Goal: Transaction & Acquisition: Purchase product/service

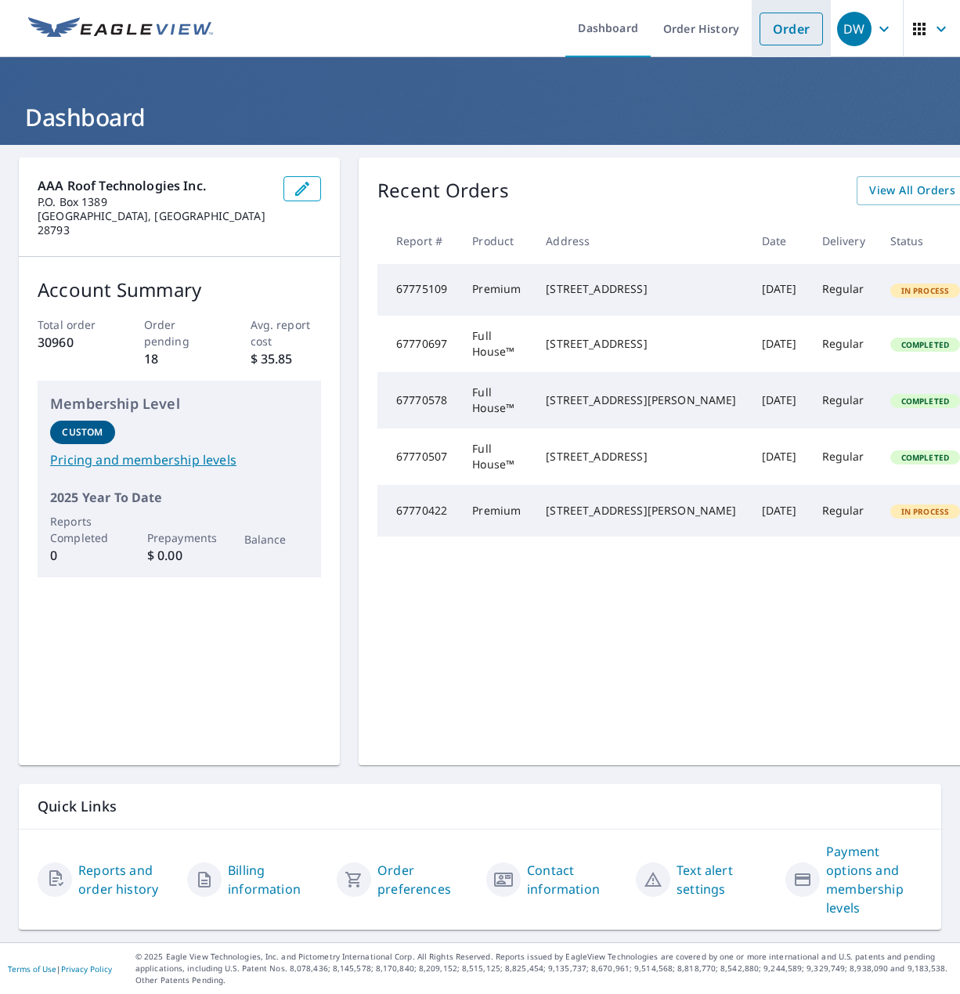
click at [793, 31] on link "Order" at bounding box center [791, 29] width 63 height 33
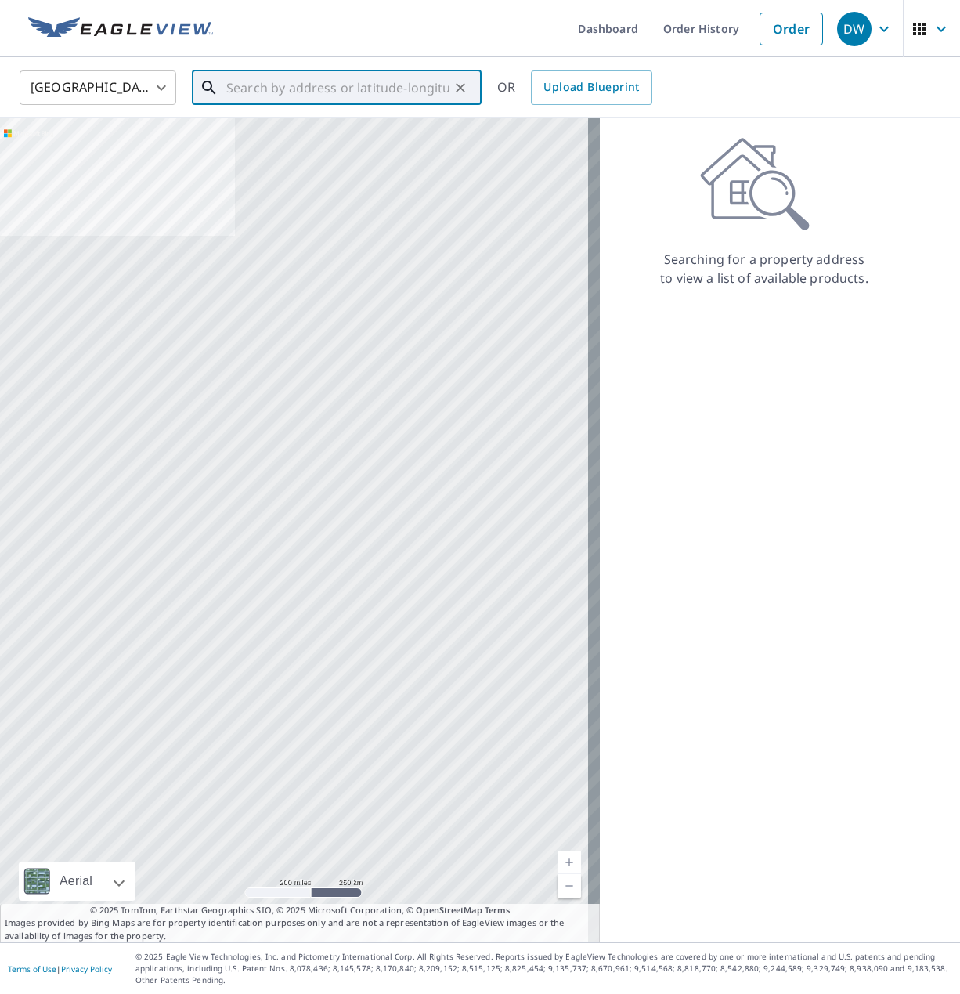
click at [363, 89] on input "text" at bounding box center [337, 88] width 223 height 44
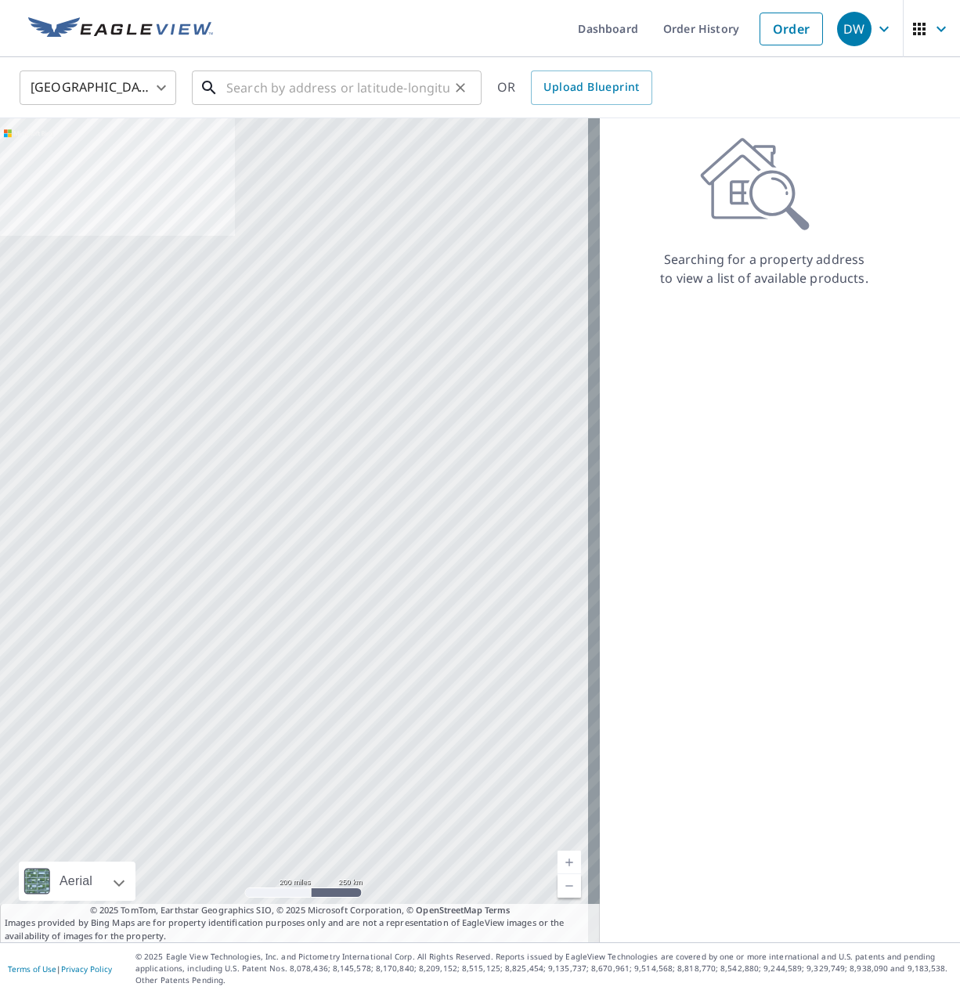
click at [284, 96] on input "text" at bounding box center [337, 88] width 223 height 44
click at [309, 97] on input "text" at bounding box center [337, 88] width 223 height 44
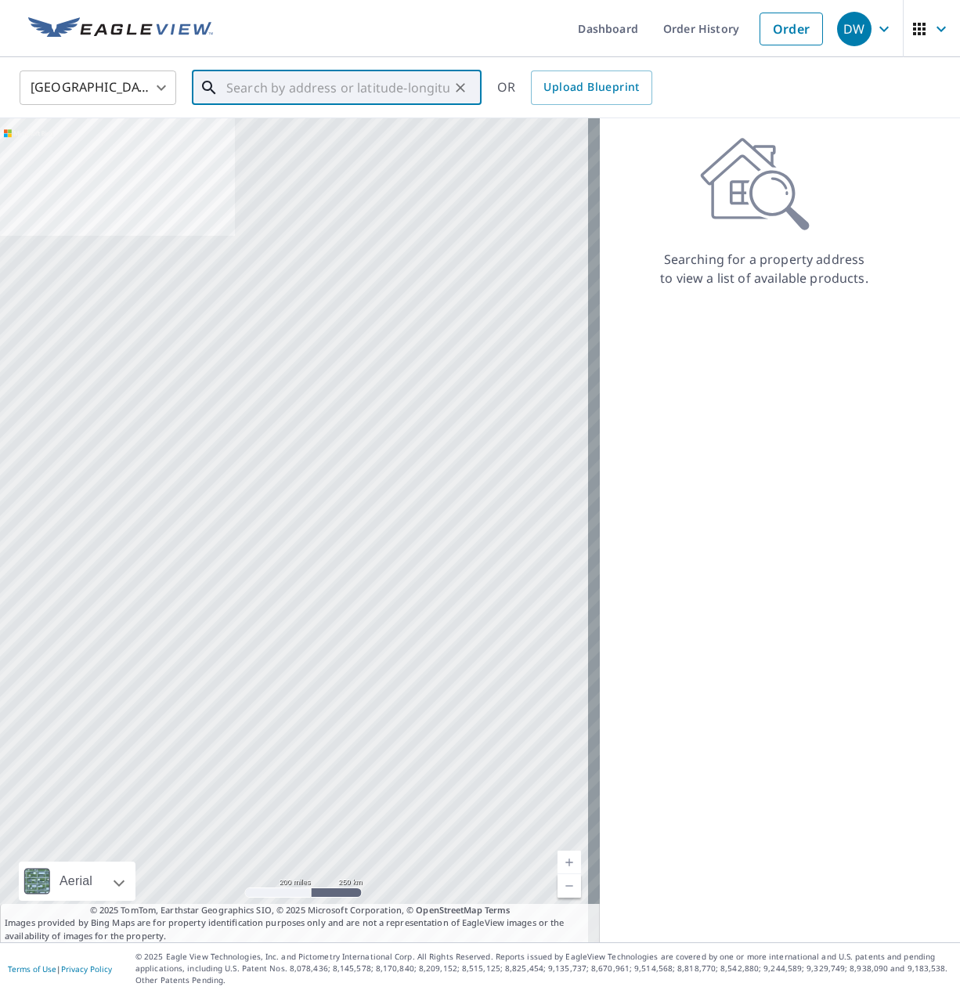
paste input "[STREET_ADDRESS]"
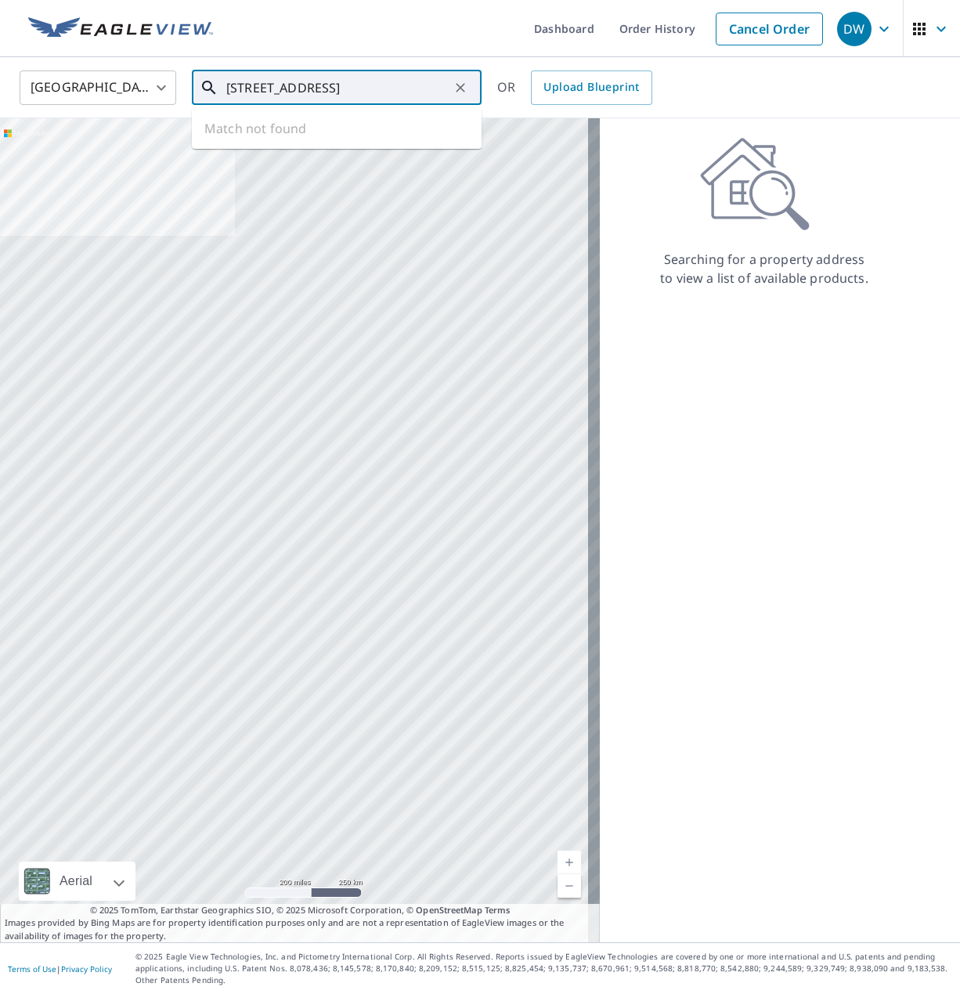
scroll to position [0, 13]
click at [328, 143] on p "[GEOGRAPHIC_DATA]" at bounding box center [346, 151] width 246 height 16
type input "[STREET_ADDRESS]"
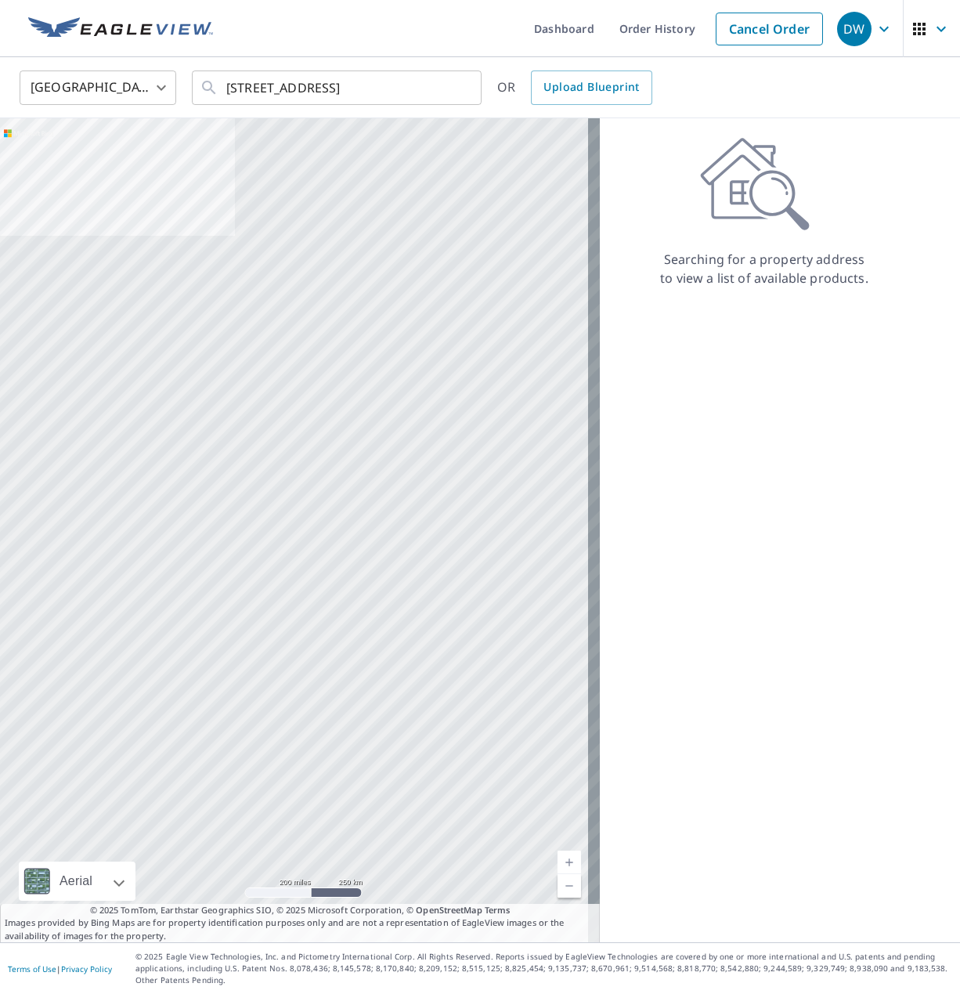
scroll to position [0, 0]
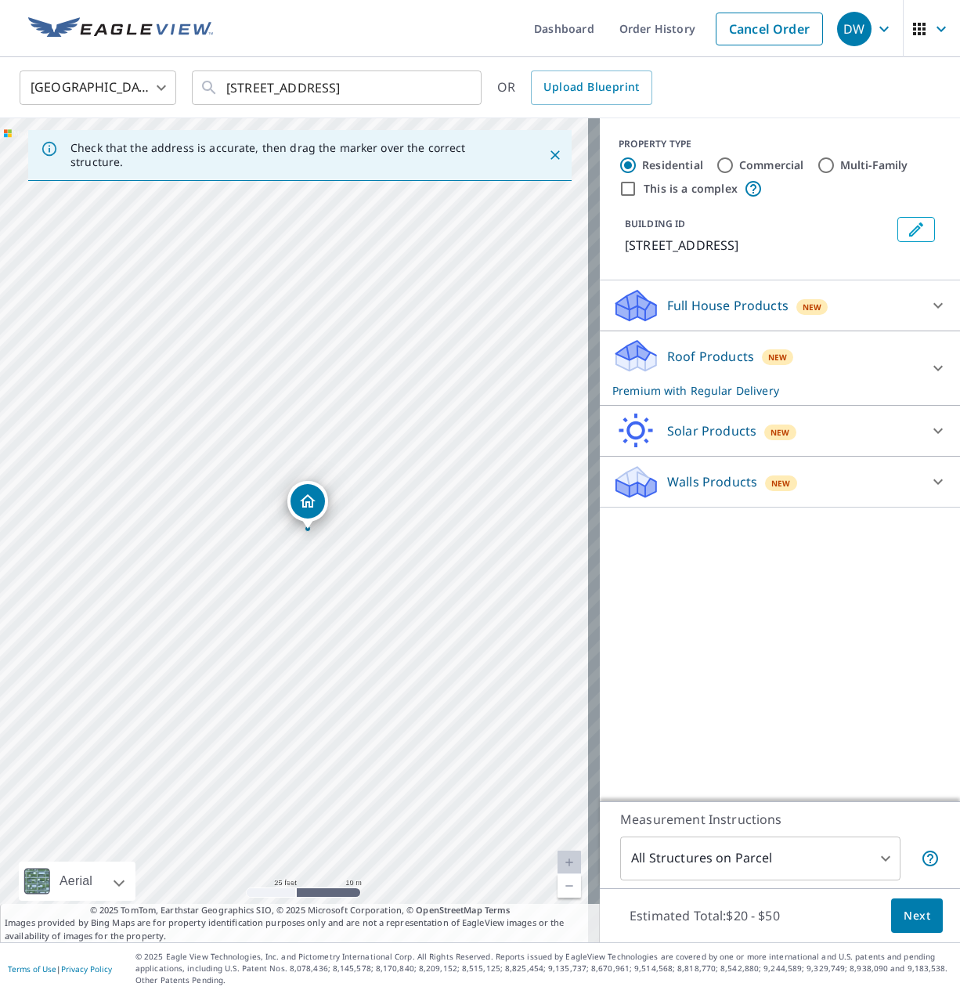
click at [548, 154] on icon "Close" at bounding box center [556, 155] width 16 height 16
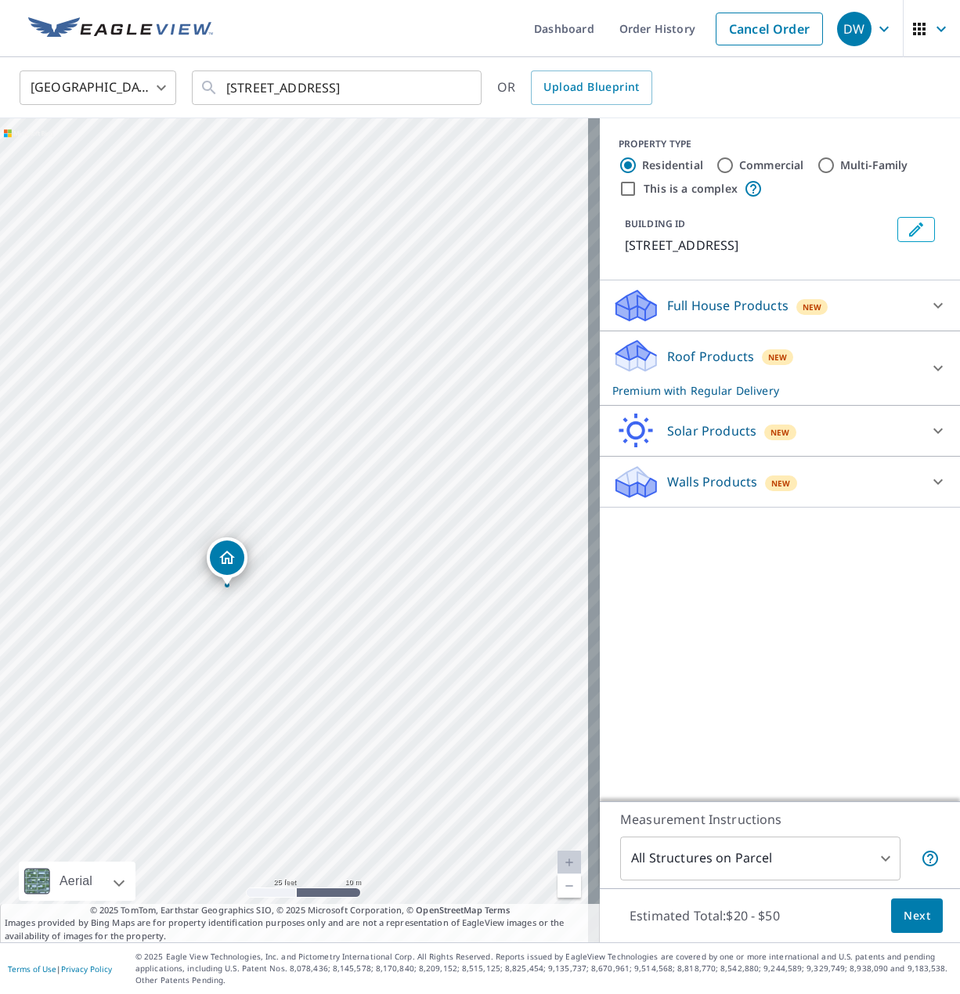
drag, startPoint x: 421, startPoint y: 533, endPoint x: 353, endPoint y: 591, distance: 88.9
click at [353, 591] on div "[STREET_ADDRESS]" at bounding box center [300, 530] width 600 height 824
click at [900, 930] on button "Next" at bounding box center [917, 916] width 52 height 35
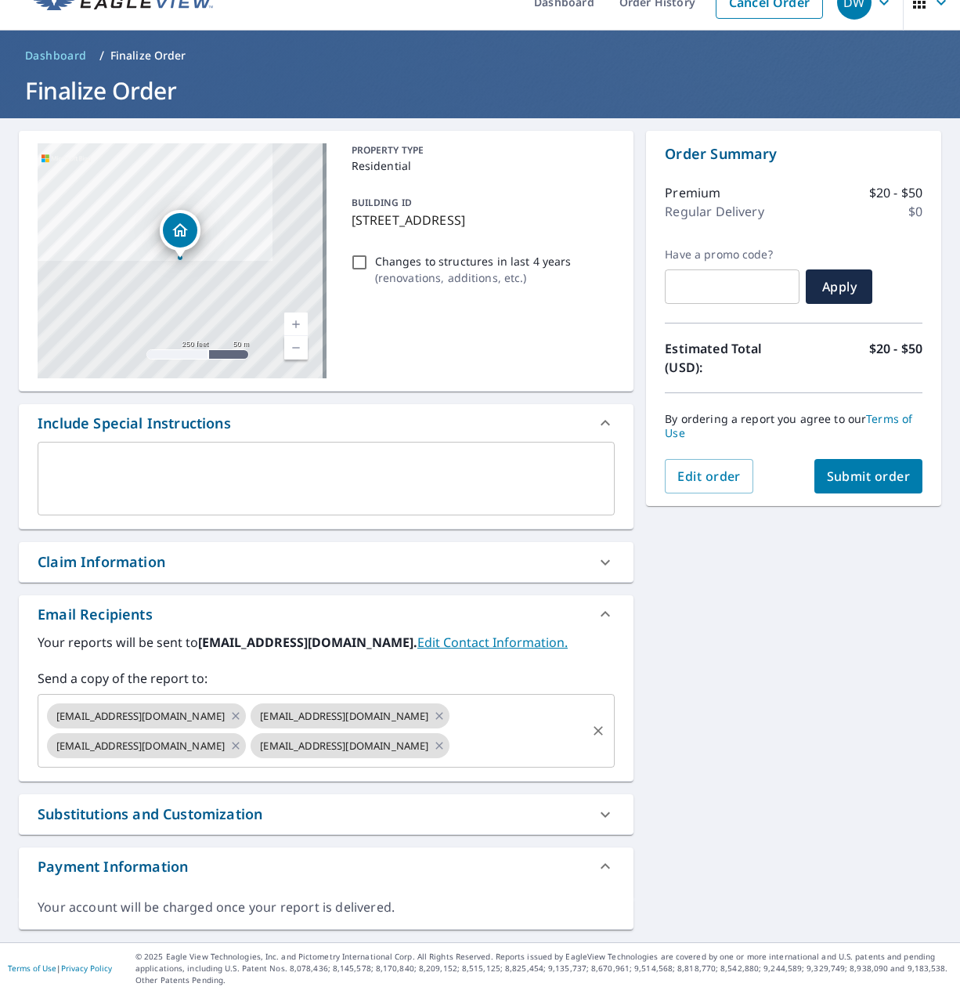
scroll to position [56, 0]
click at [143, 551] on div "Claim Information" at bounding box center [102, 561] width 128 height 21
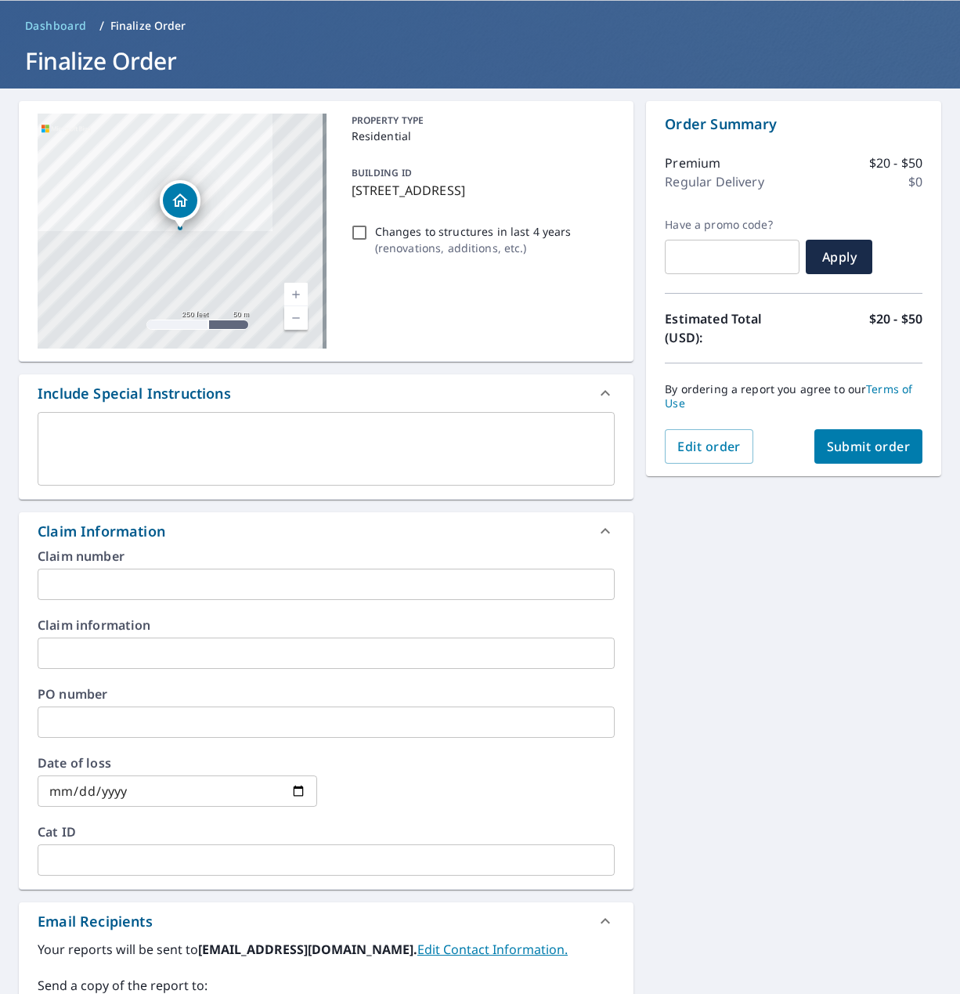
click at [73, 654] on input "text" at bounding box center [326, 653] width 577 height 31
click at [83, 600] on div "Claim number ​ Claim information ​ PO number ​ Date of loss ​ Cat ID ​" at bounding box center [326, 719] width 615 height 339
click at [79, 589] on input "text" at bounding box center [326, 584] width 577 height 31
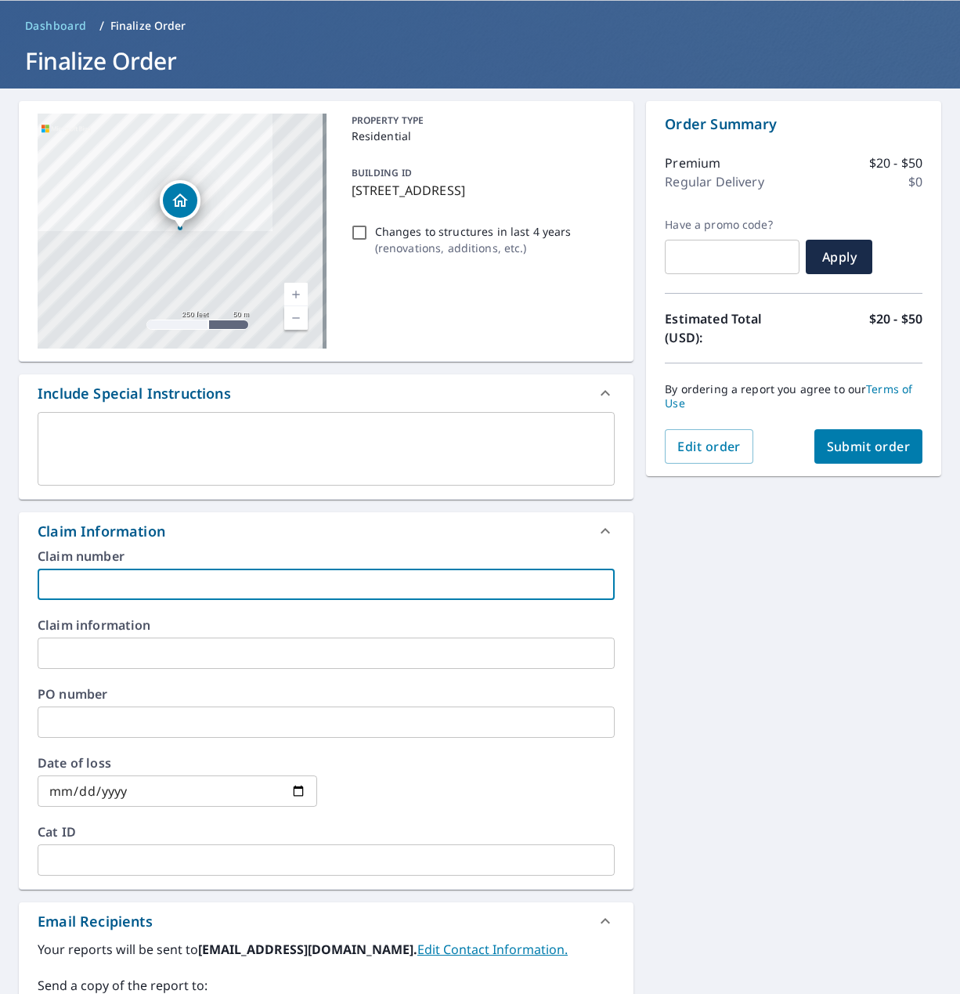
click at [49, 642] on input "text" at bounding box center [326, 653] width 577 height 31
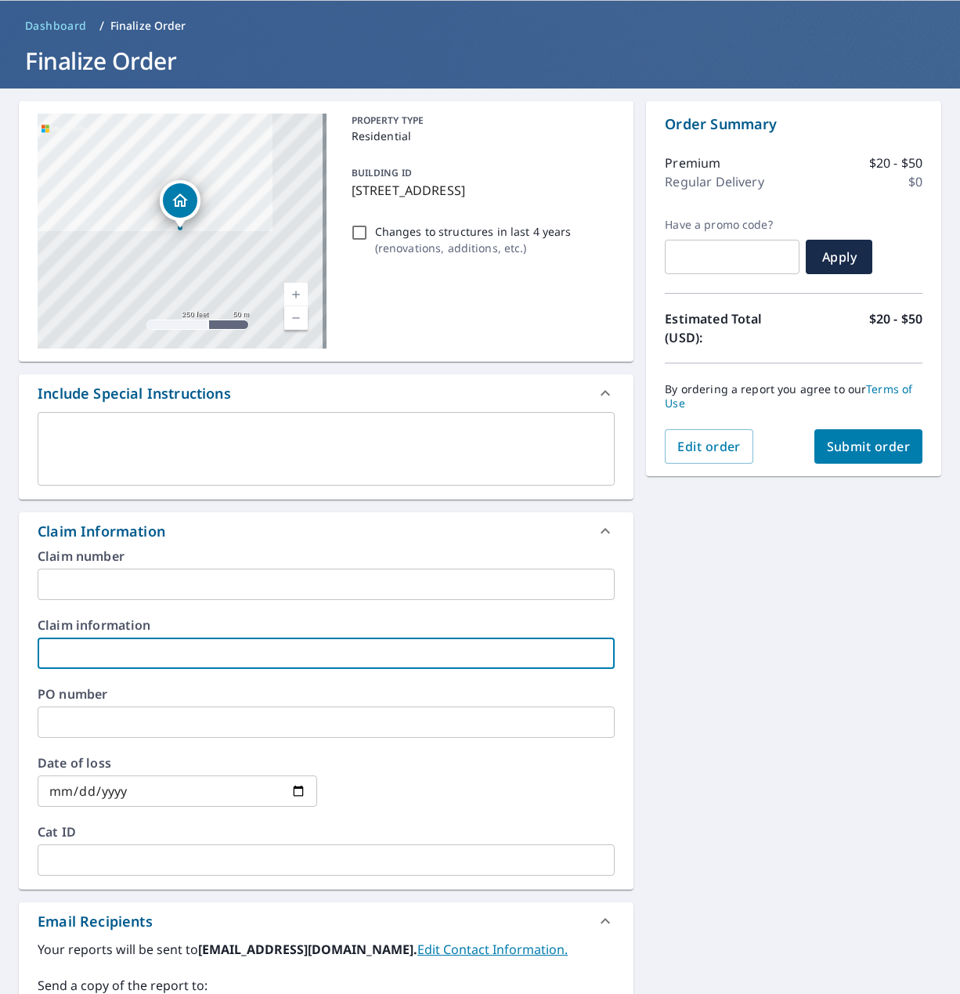
click at [54, 588] on input "text" at bounding box center [326, 584] width 577 height 31
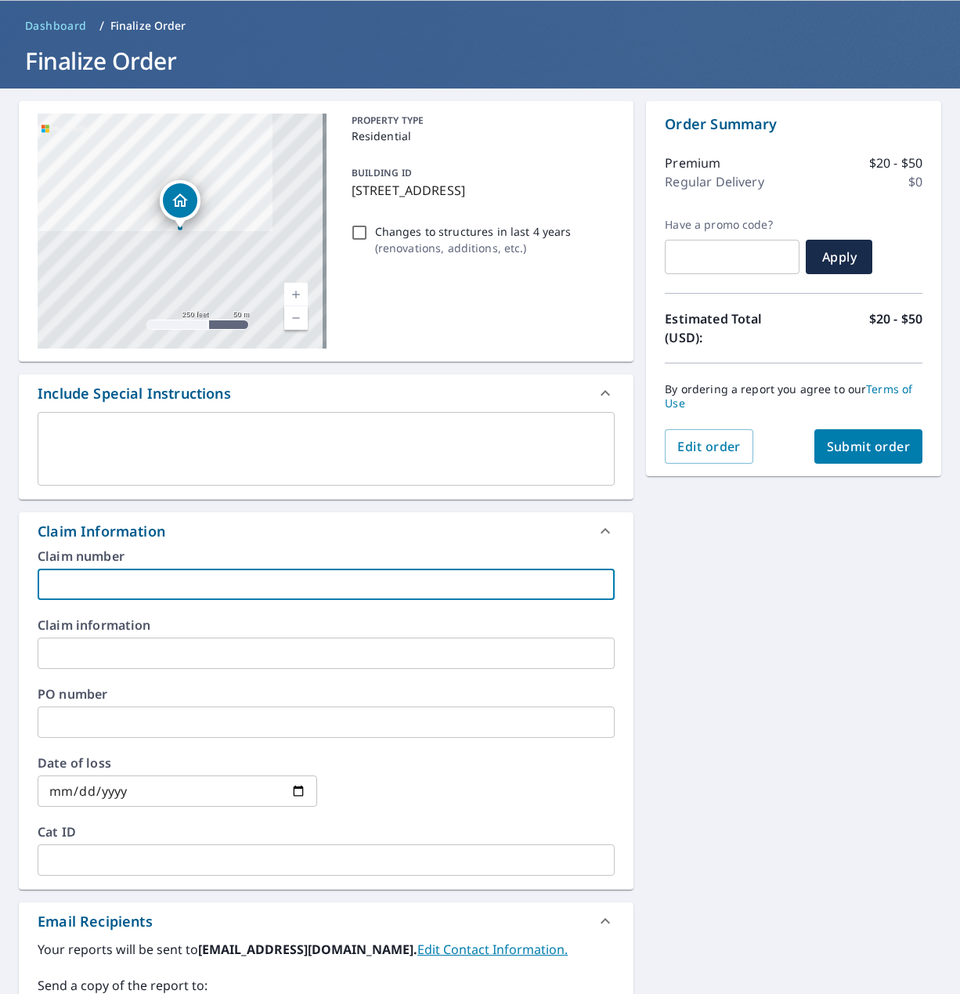
paste input "[PERSON_NAME] WoNum # 25-2338"
type input "[PERSON_NAME] WoNum # 25-2338"
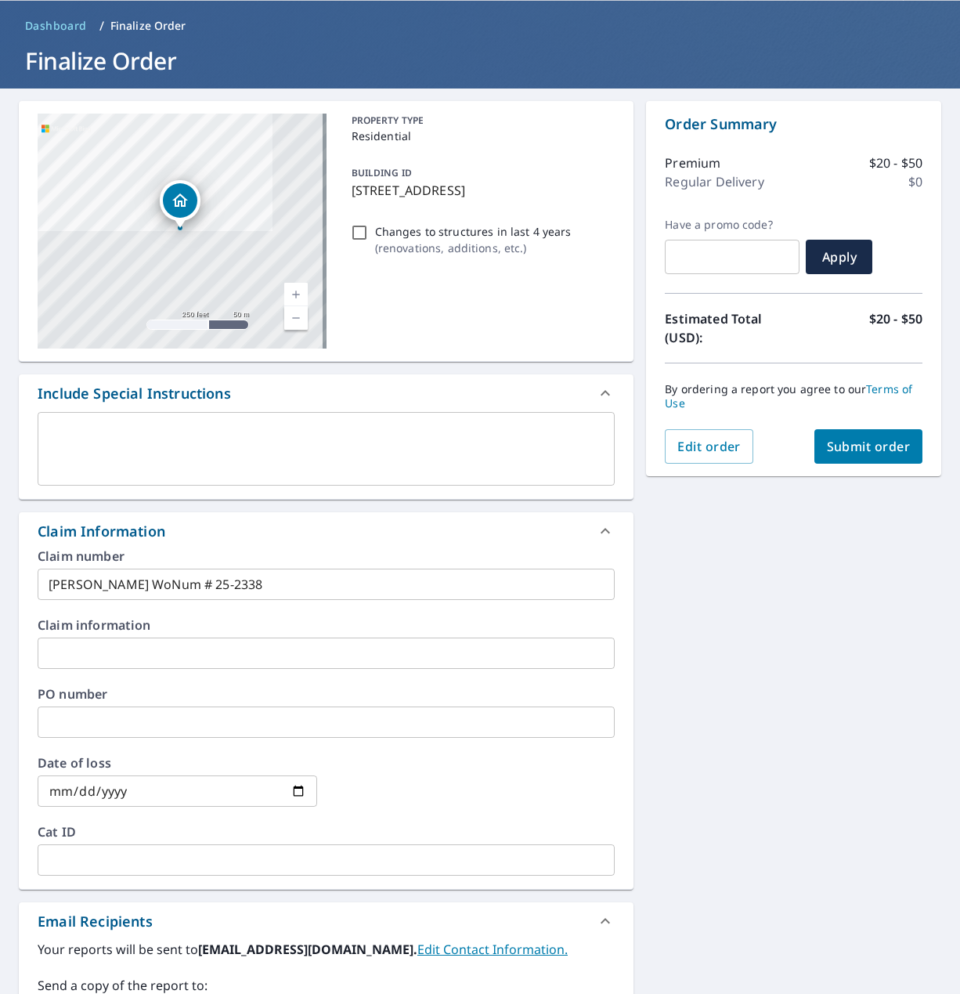
click at [420, 789] on div at bounding box center [476, 791] width 280 height 69
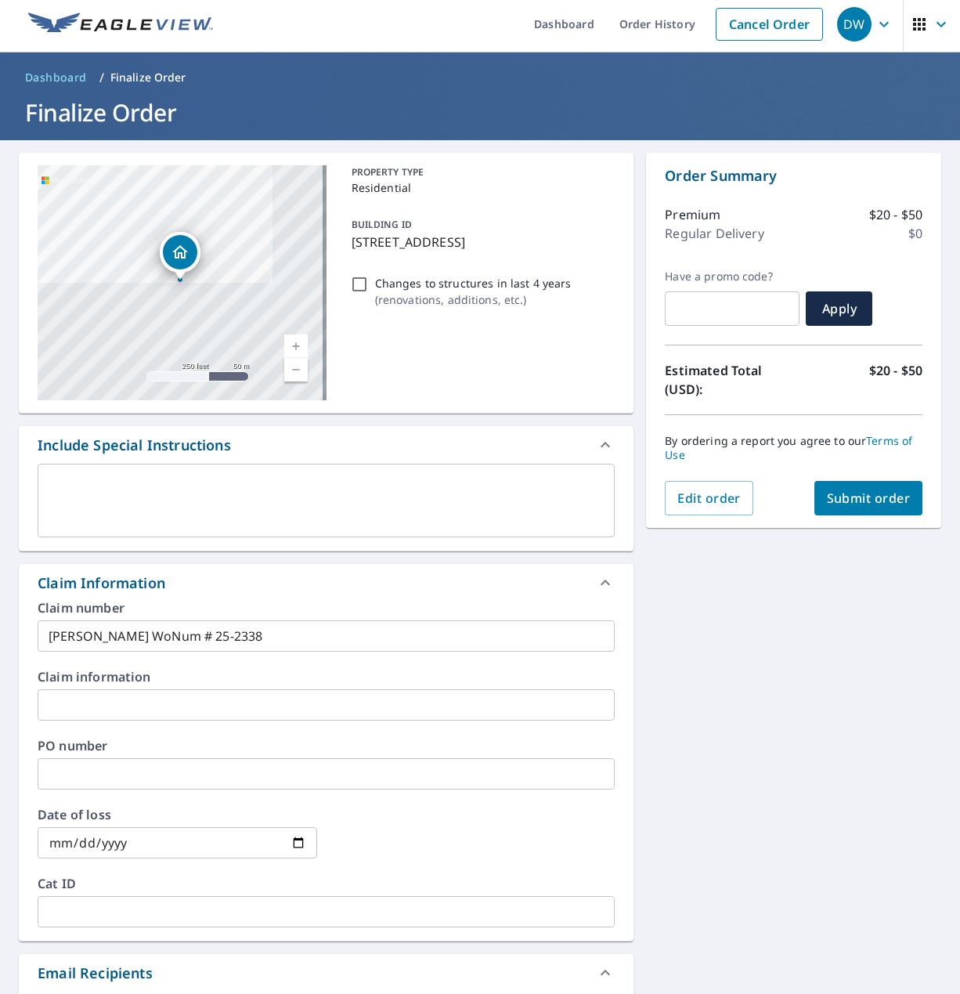
scroll to position [0, 0]
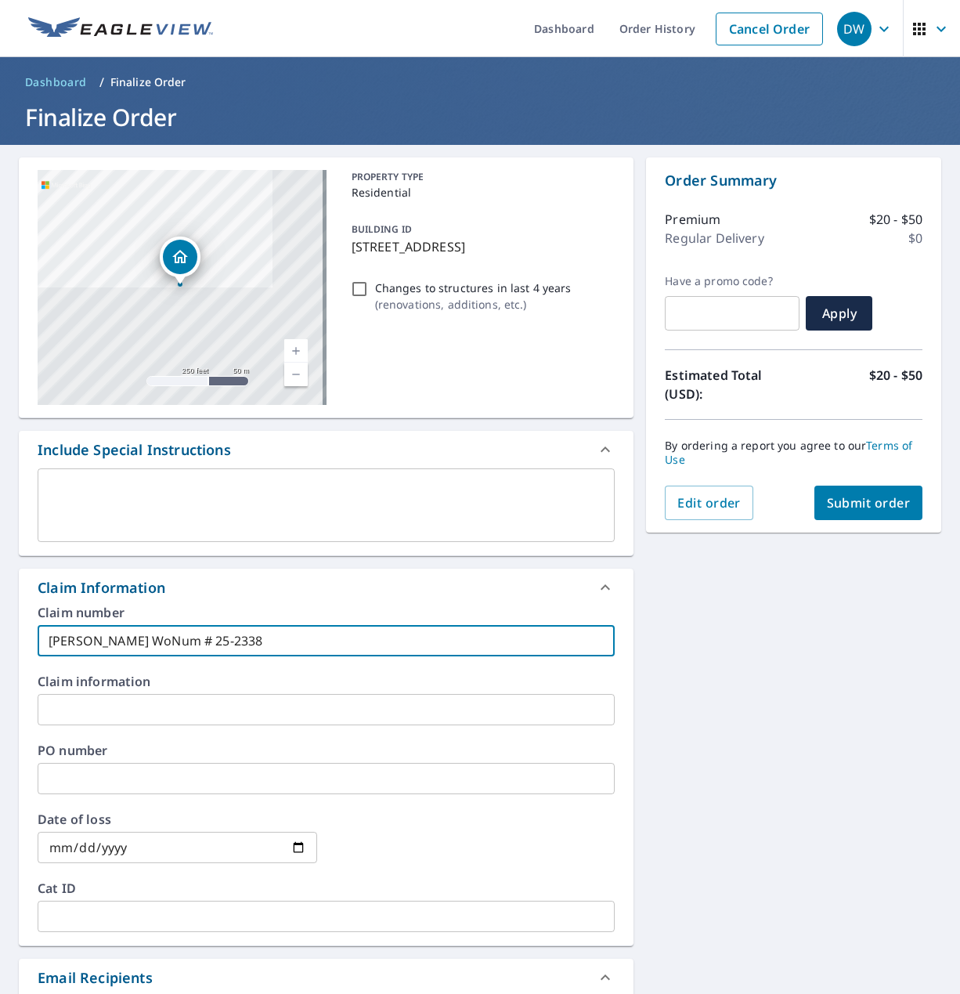
drag, startPoint x: 244, startPoint y: 638, endPoint x: -3, endPoint y: 648, distance: 246.9
click at [0, 648] on html "DW DW Dashboard Order History Cancel Order DW Dashboard / Finalize Order Finali…" at bounding box center [480, 497] width 960 height 994
click at [787, 730] on div "[STREET_ADDRESS] Aerial Road A standard road map Aerial A detailed look from ab…" at bounding box center [480, 725] width 960 height 1161
click at [854, 507] on span "Submit order" at bounding box center [869, 502] width 84 height 17
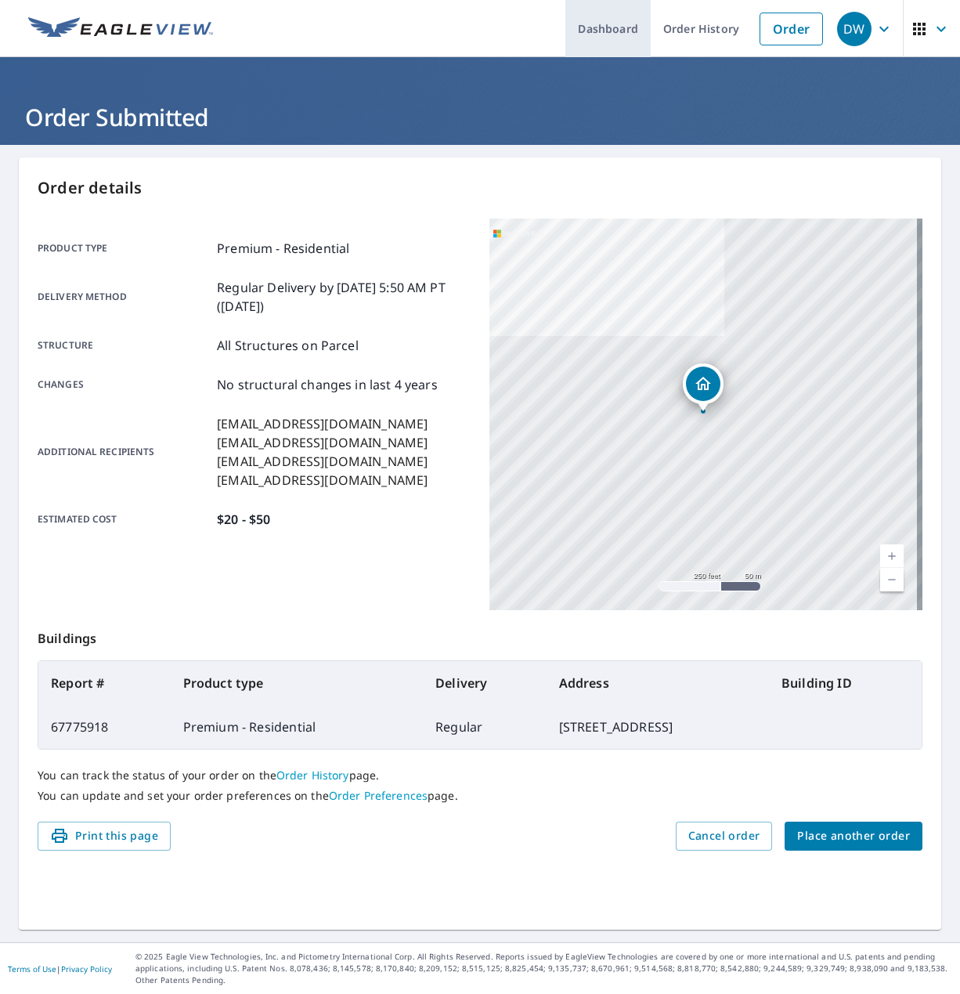
click at [592, 32] on link "Dashboard" at bounding box center [608, 28] width 85 height 57
